Goal: Use online tool/utility: Utilize a website feature to perform a specific function

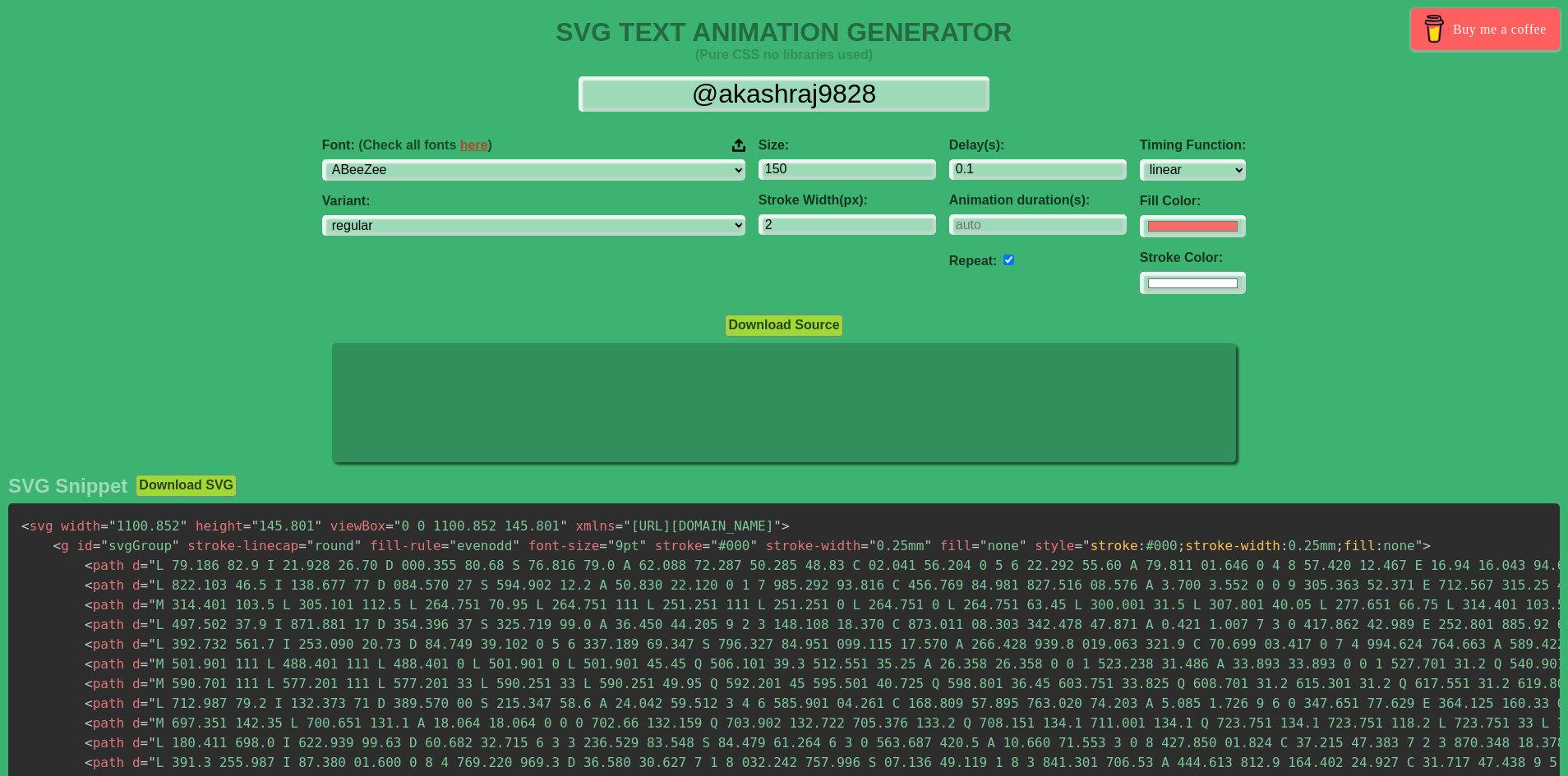
select select "linear"
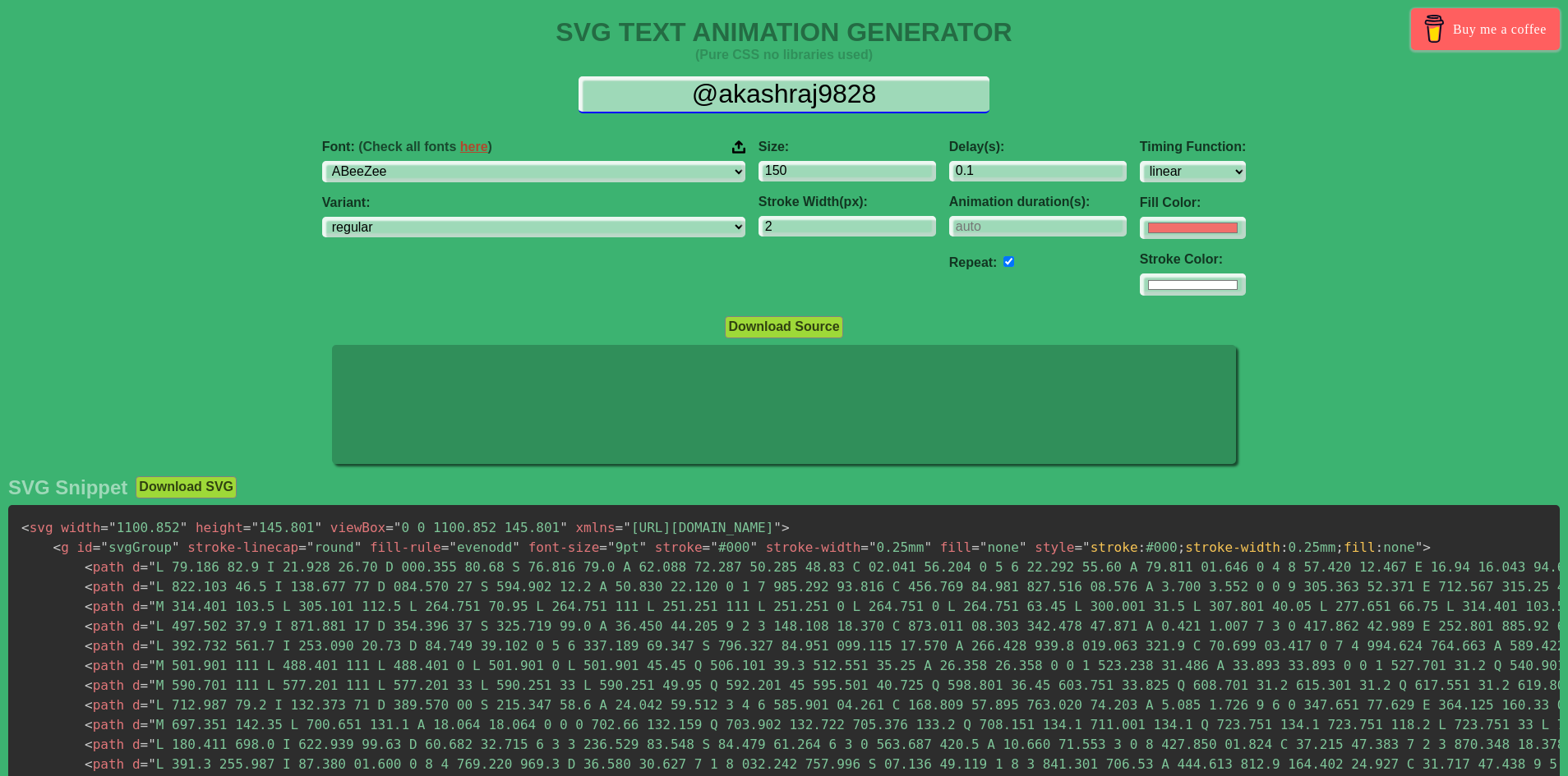
scroll to position [4, 0]
drag, startPoint x: 646, startPoint y: 90, endPoint x: 1038, endPoint y: 135, distance: 394.6
click at [1038, 135] on div "@akashraj9828 Font: (Check all fonts here ) ABeeZee [PERSON_NAME] Display AR On…" at bounding box center [784, 186] width 1568 height 247
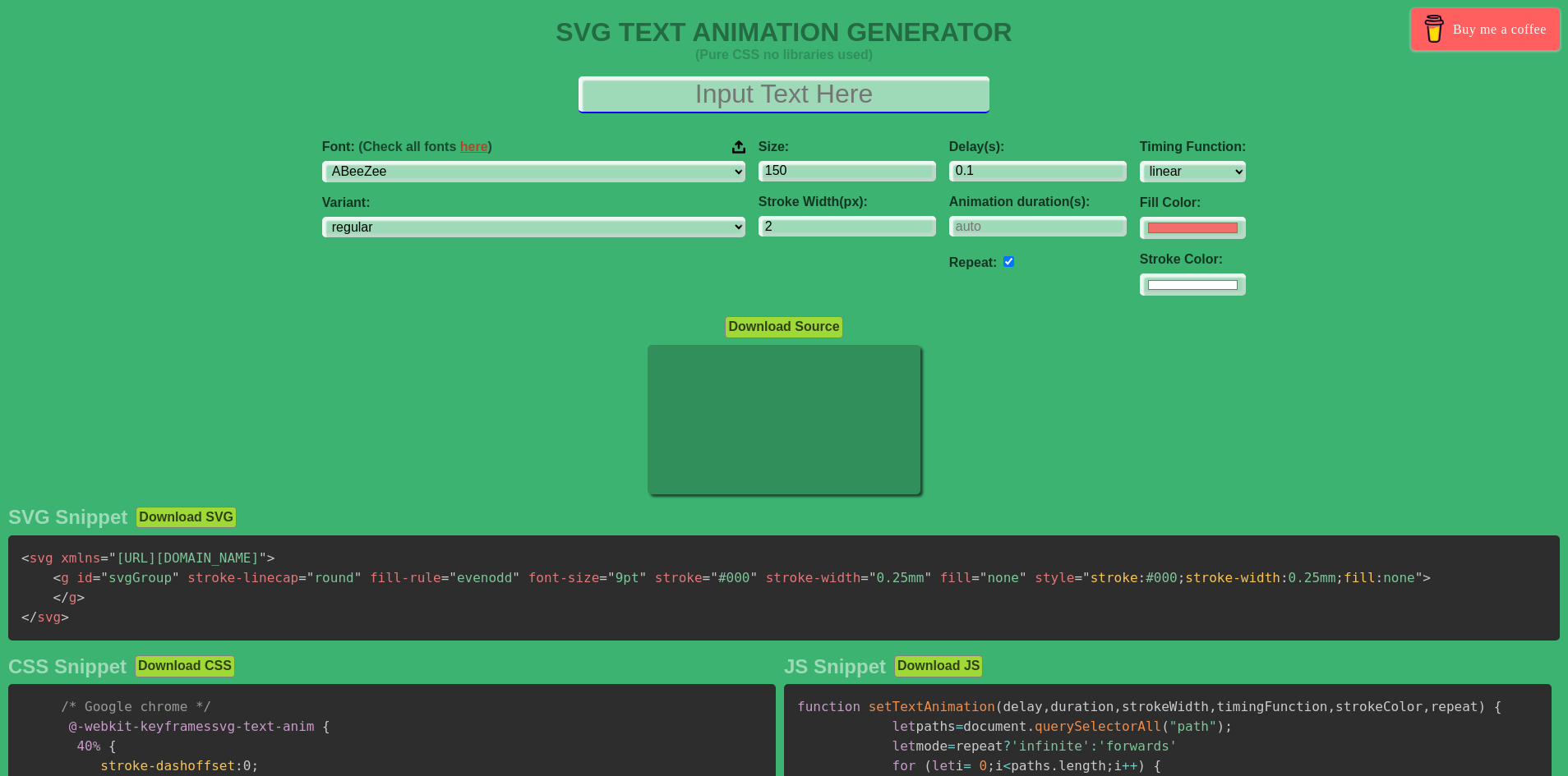
scroll to position [0, 0]
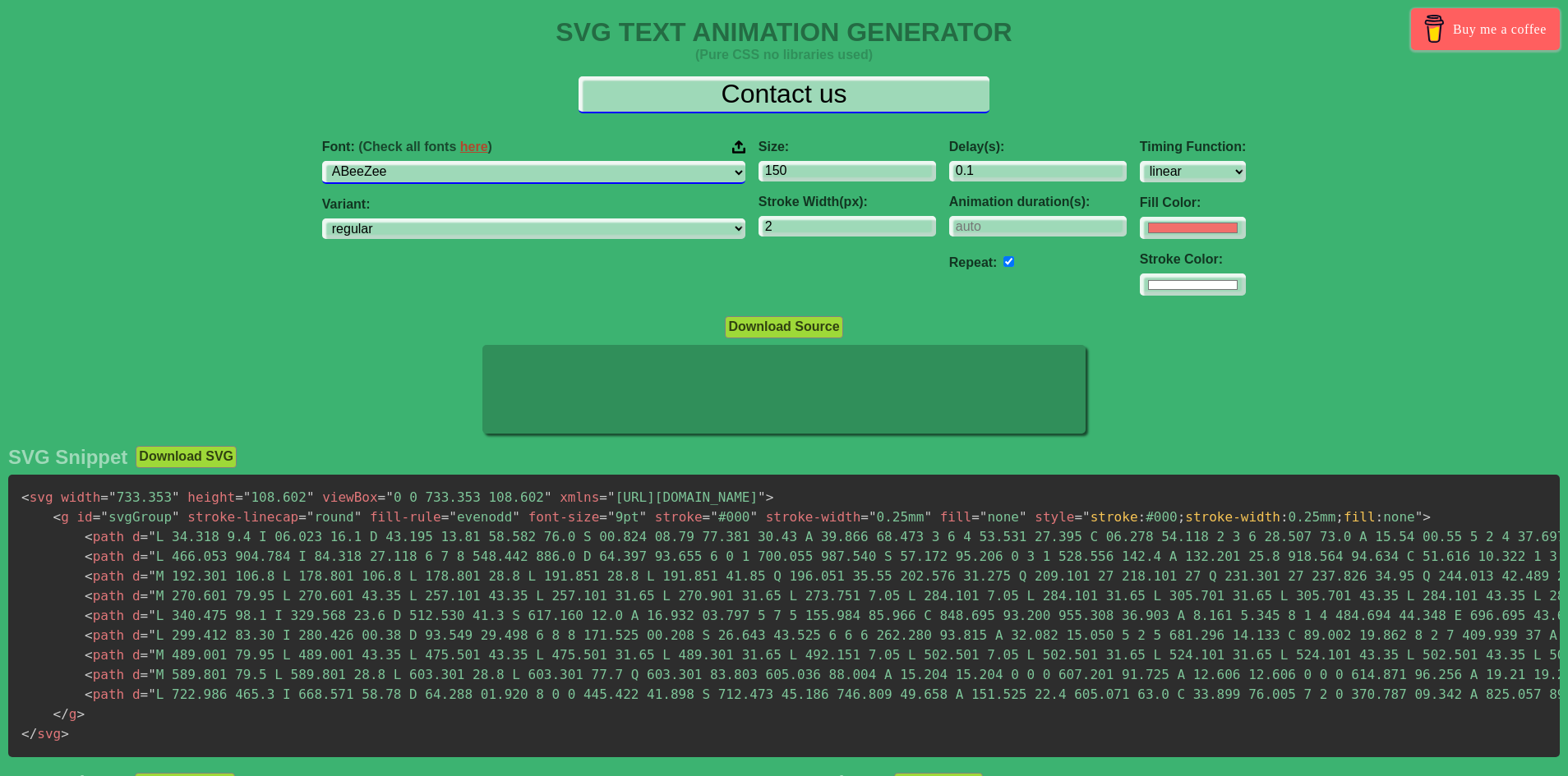
type input "Contact us"
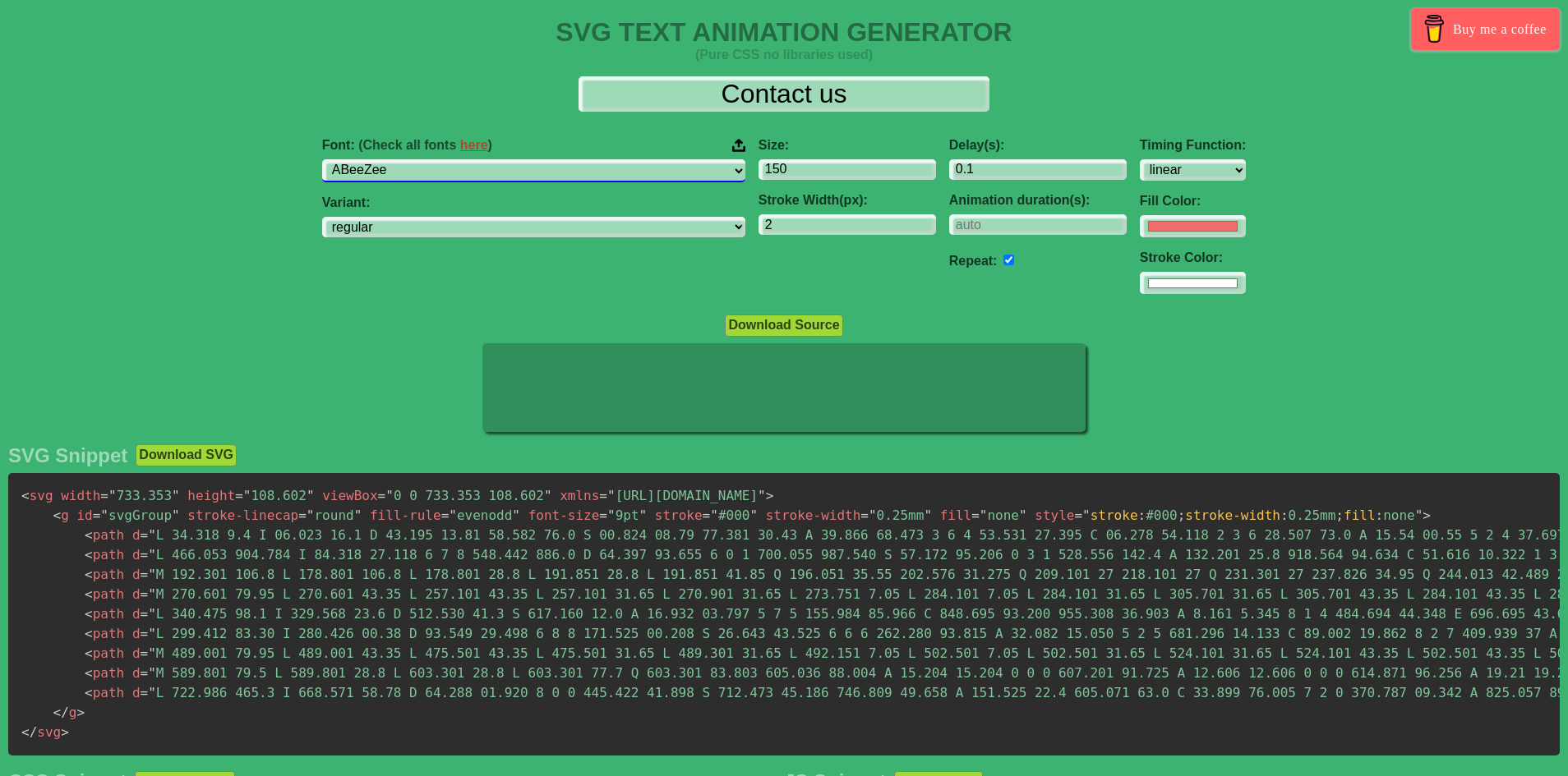
click at [618, 168] on select "ABeeZee [PERSON_NAME] Display AR One Sans [PERSON_NAME] Libre Aboreto Abril Fat…" at bounding box center [533, 170] width 423 height 22
select select "[PERSON_NAME]"
click at [404, 159] on select "ABeeZee [PERSON_NAME] Display AR One Sans [PERSON_NAME] Libre Aboreto Abril Fat…" at bounding box center [533, 170] width 423 height 22
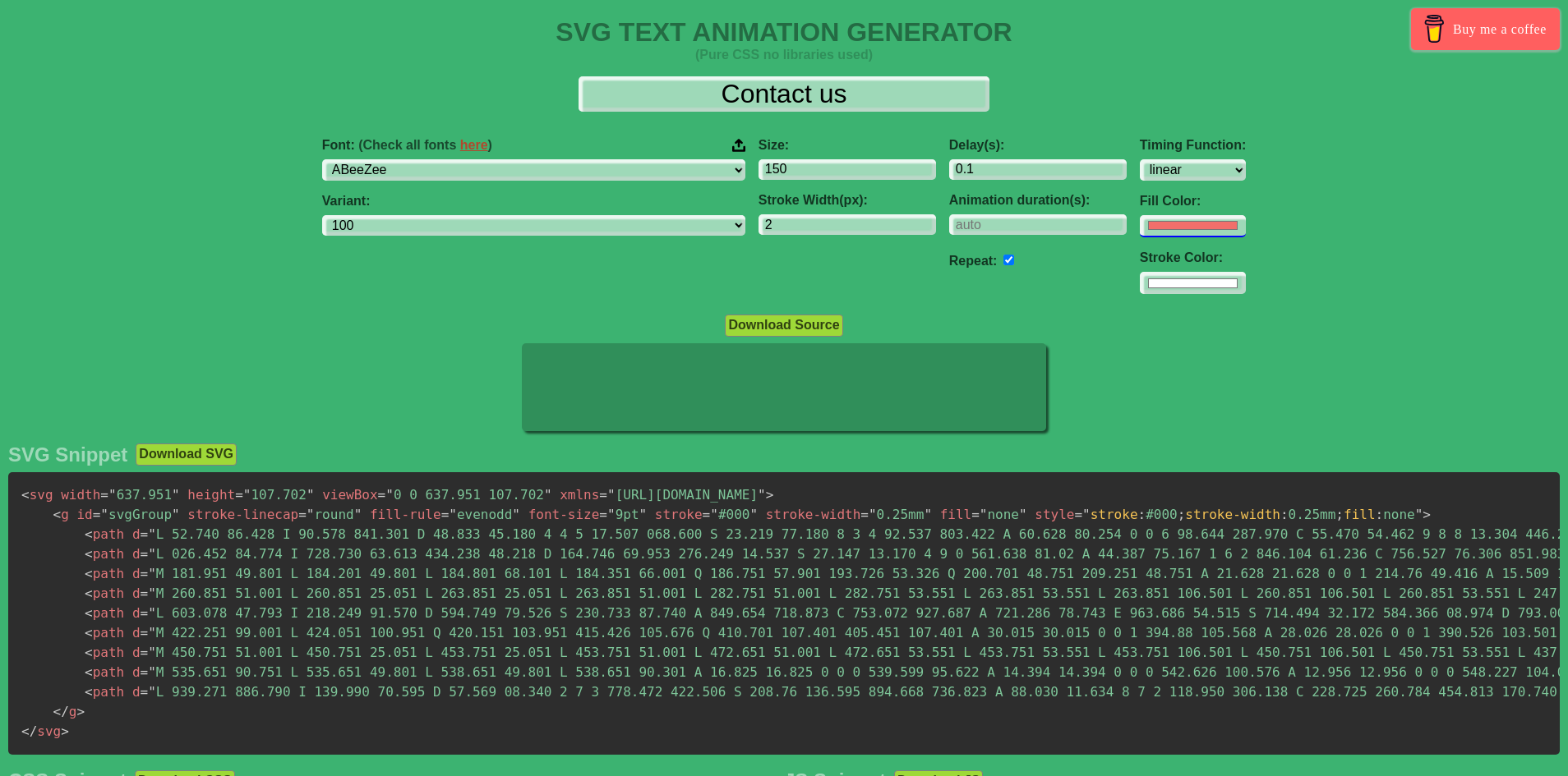
click at [1140, 235] on input "#f16f6b" at bounding box center [1192, 226] width 106 height 22
select select "100"
type input "#ffffff"
drag, startPoint x: 1451, startPoint y: 336, endPoint x: 1420, endPoint y: 344, distance: 32.0
click at [1451, 336] on div "Download Source" at bounding box center [784, 325] width 1568 height 22
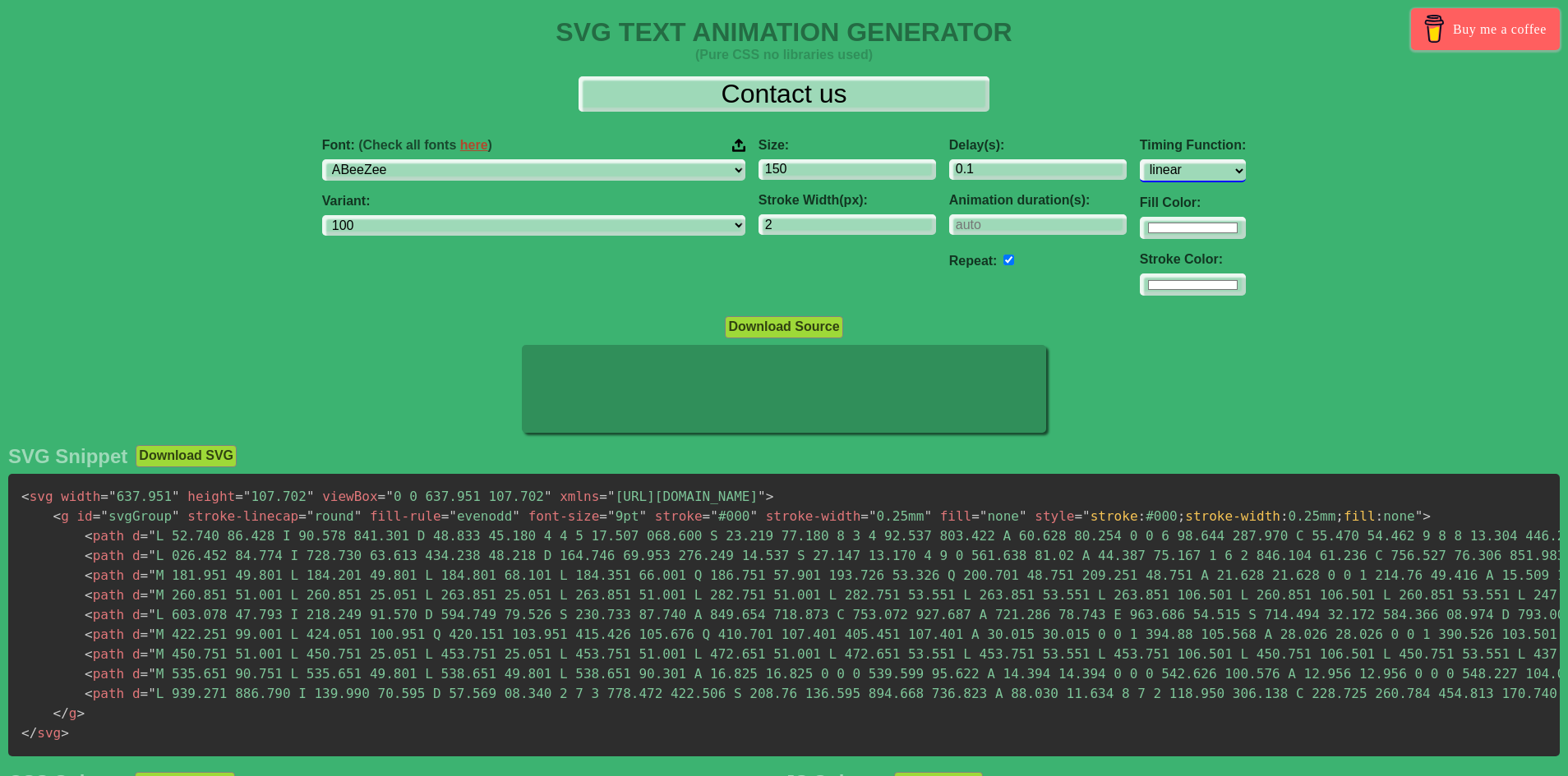
click at [1140, 162] on select "ease ease-in ease-out ease-in-out linear step-start step-end" at bounding box center [1192, 170] width 106 height 22
click at [1140, 159] on select "ease ease-in ease-out ease-in-out linear step-start step-end" at bounding box center [1192, 170] width 106 height 22
click at [1140, 178] on select "ease ease-in ease-out ease-in-out linear step-start step-end" at bounding box center [1192, 170] width 106 height 22
select select "ease-in"
click at [1140, 159] on select "ease ease-in ease-out ease-in-out linear step-start step-end" at bounding box center [1192, 170] width 106 height 22
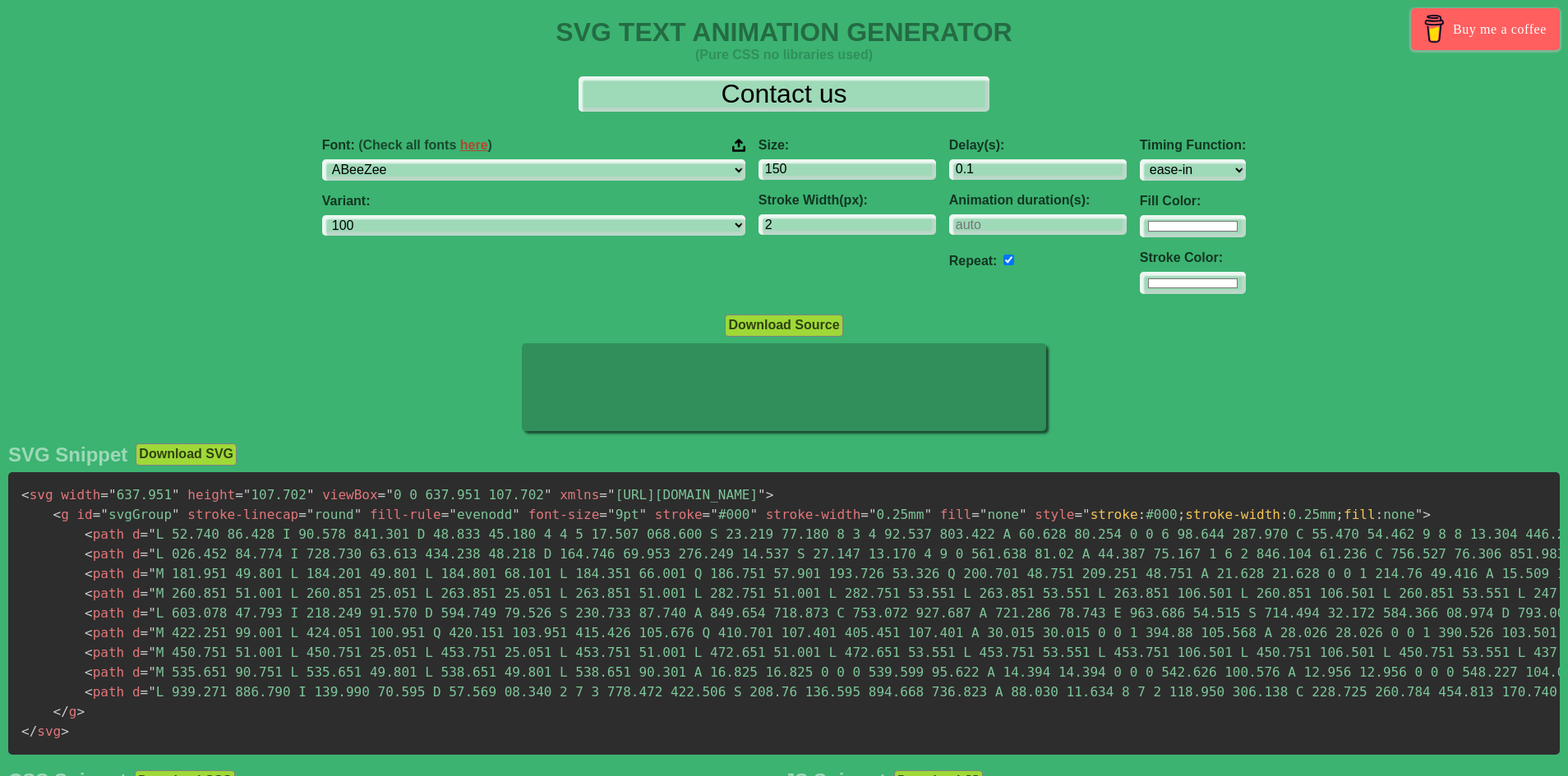
click at [496, 217] on div "Variant: 100 200 300 regular 500 600 700 100italic 200italic 300italic italic 5…" at bounding box center [533, 215] width 423 height 43
click at [502, 231] on select "100 200 300 regular 500 600 700 100italic 200italic 300italic italic 500italic …" at bounding box center [533, 226] width 423 height 22
click at [404, 220] on select "100 200 300 regular 500 600 700 100italic 200italic 300italic italic 500italic …" at bounding box center [533, 226] width 423 height 22
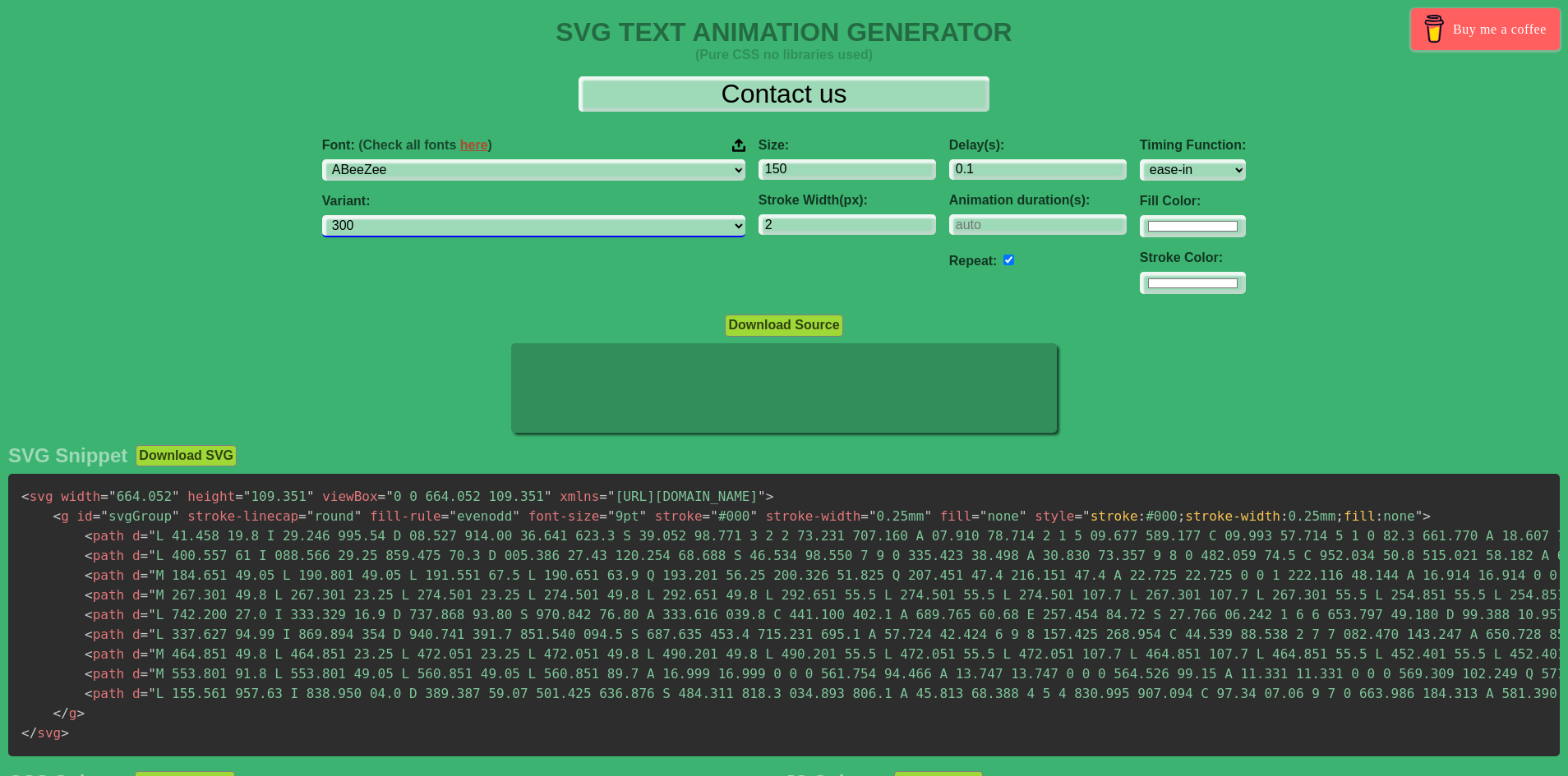
click at [599, 228] on select "100 200 300 regular 500 600 700 100italic 200italic 300italic italic 500italic …" at bounding box center [533, 226] width 423 height 22
select select "200"
click at [404, 220] on select "100 200 300 regular 500 600 700 100italic 200italic 300italic italic 500italic …" at bounding box center [533, 226] width 423 height 22
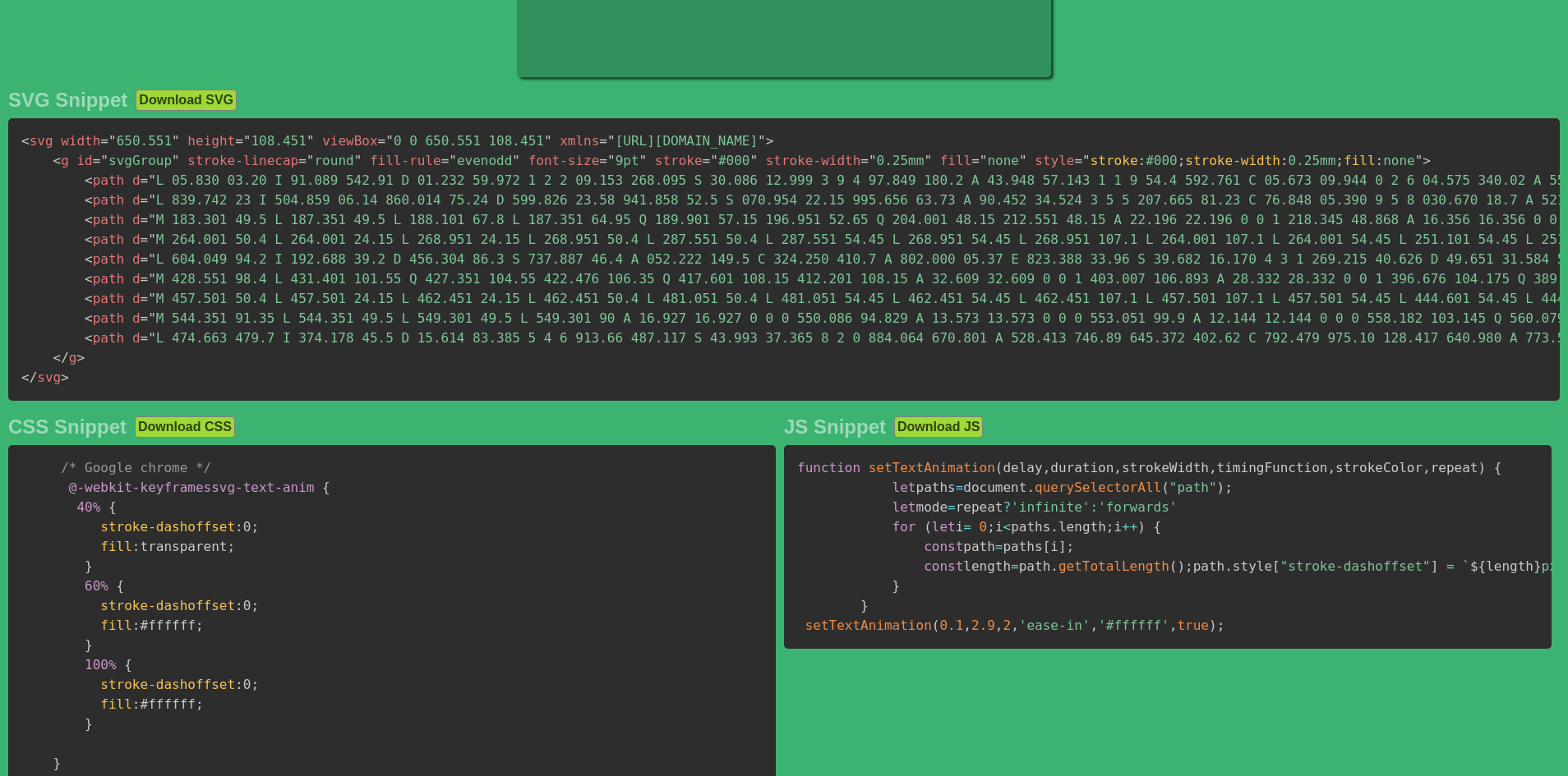
scroll to position [328, 0]
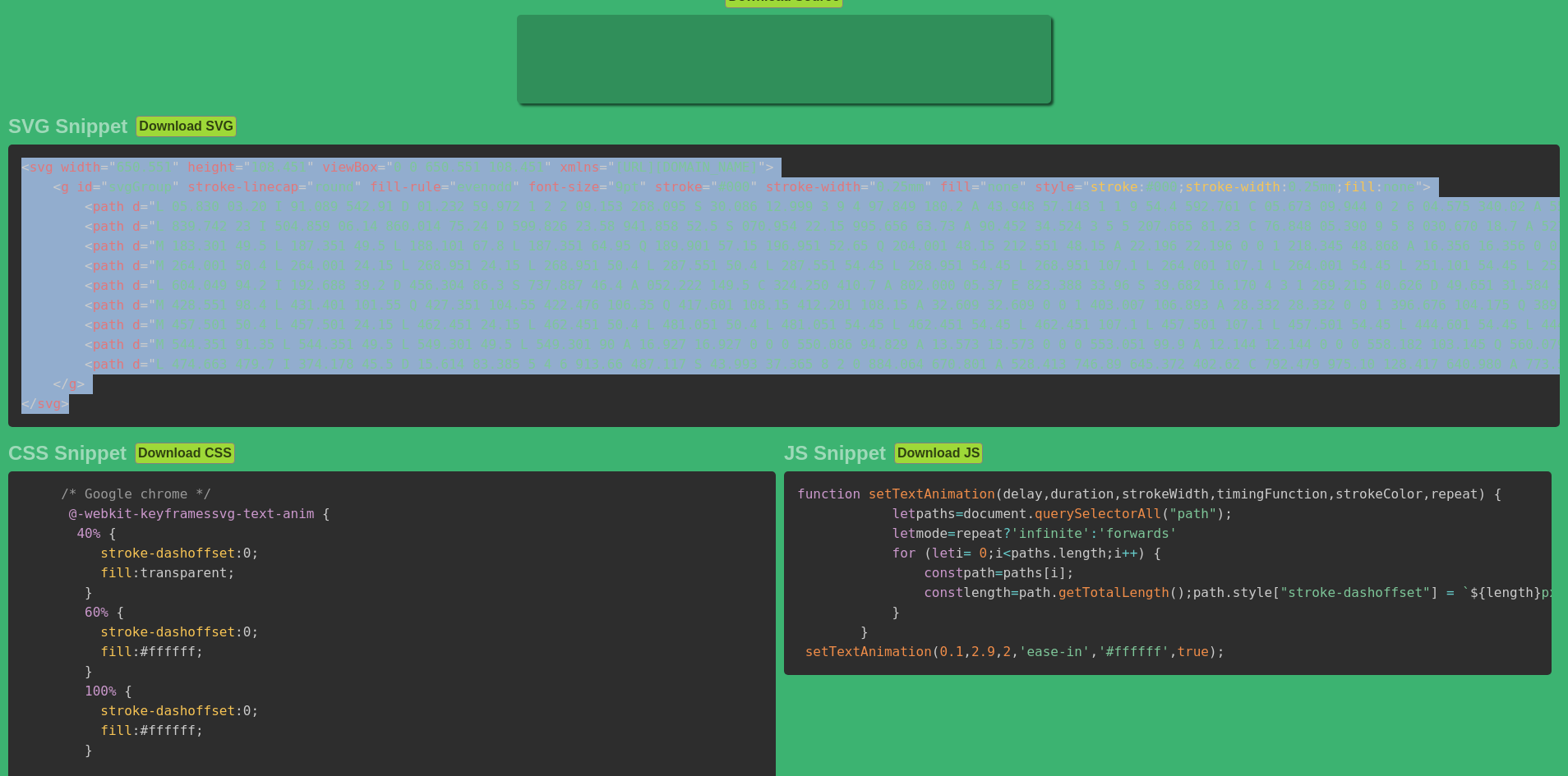
drag, startPoint x: 77, startPoint y: 412, endPoint x: 2, endPoint y: 160, distance: 262.9
click at [0, 162] on div "SVG Snippet Download SVG < svg width = " 650.551 " height = " 108.451 " viewBox…" at bounding box center [784, 625] width 1568 height 1036
copy code "< svg width = " 650.551 " height = " 108.451 " viewBox = " 0 0 650.551 108.451 …"
